Goal: Navigation & Orientation: Find specific page/section

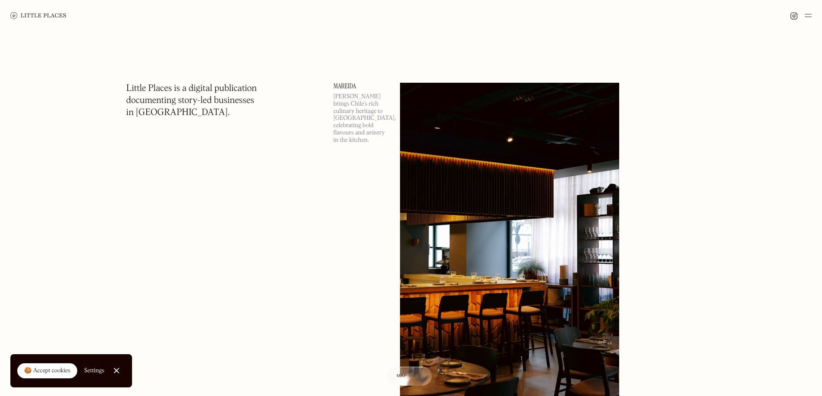
click at [806, 16] on img at bounding box center [807, 15] width 7 height 10
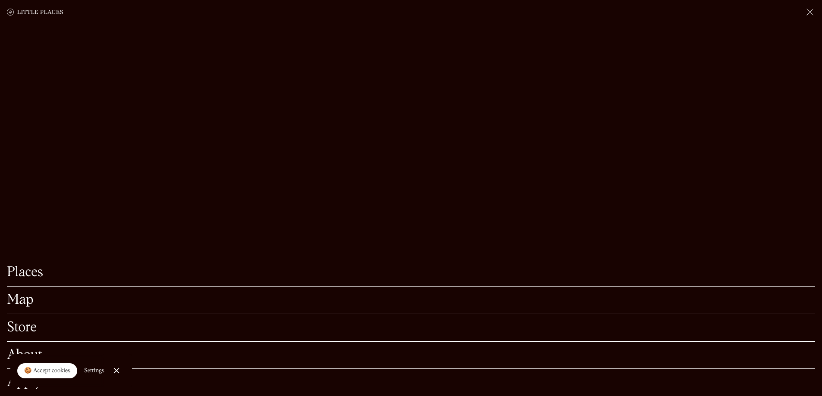
click at [36, 266] on link "Places" at bounding box center [411, 272] width 808 height 13
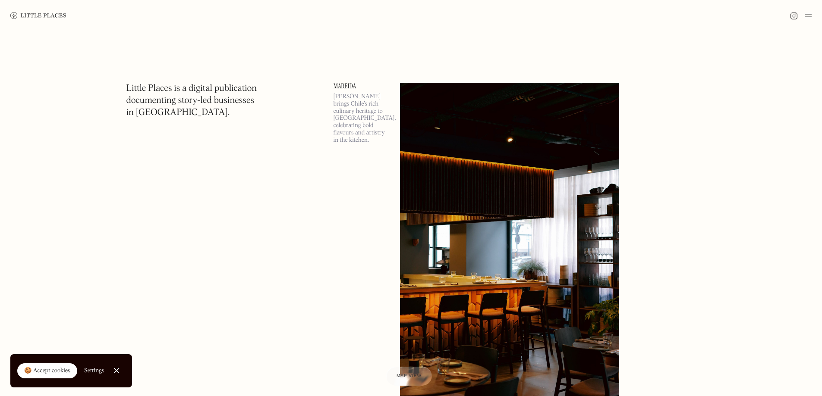
click at [60, 369] on div "🍪 Accept cookies" at bounding box center [47, 371] width 46 height 9
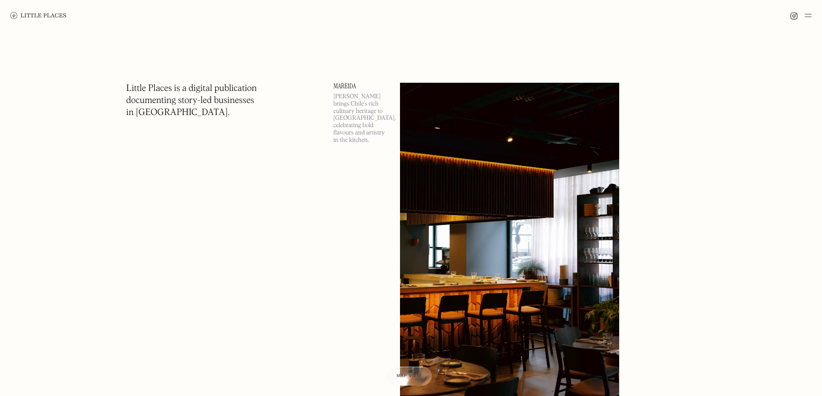
click at [805, 14] on img at bounding box center [807, 15] width 7 height 10
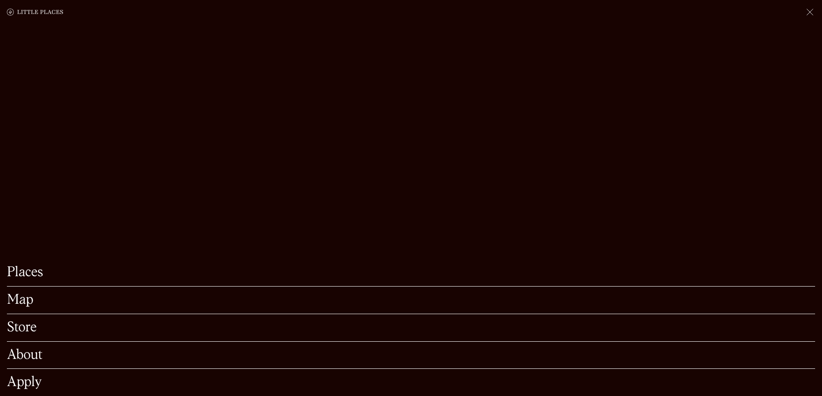
click at [22, 294] on link "Map" at bounding box center [411, 300] width 808 height 13
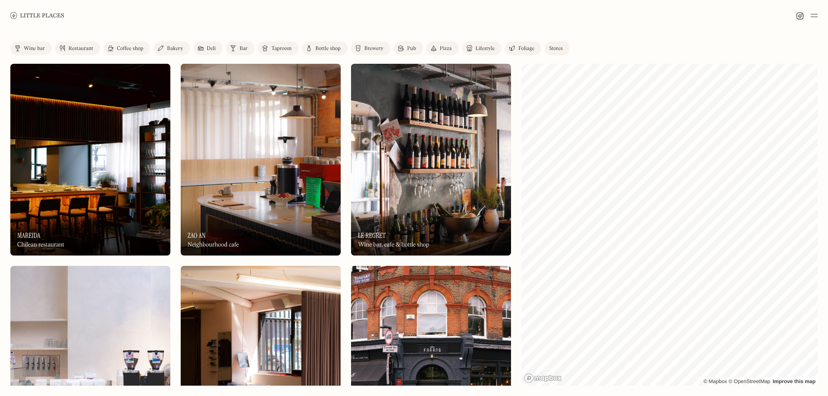
click at [445, 49] on div "Pizza" at bounding box center [446, 48] width 12 height 5
